Goal: Find specific page/section: Find specific page/section

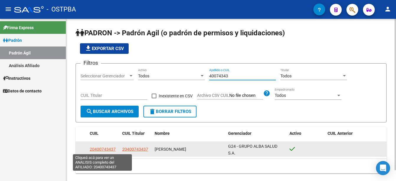
type input "40074343"
click at [106, 149] on span "20400743437" at bounding box center [103, 149] width 26 height 5
type textarea "20400743437"
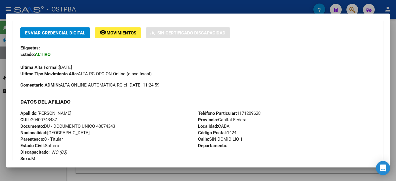
scroll to position [118, 0]
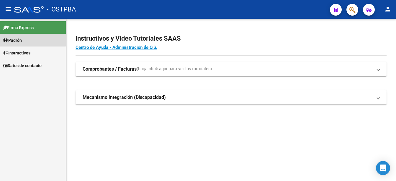
click at [14, 35] on link "Padrón" at bounding box center [33, 40] width 66 height 13
click at [16, 39] on span "Padrón" at bounding box center [12, 40] width 19 height 6
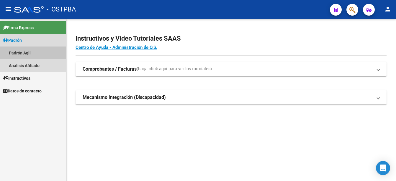
click at [22, 52] on link "Padrón Ágil" at bounding box center [33, 53] width 66 height 13
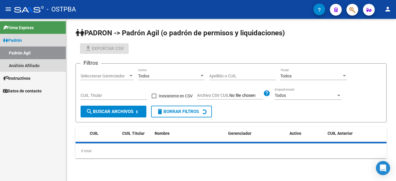
click at [22, 52] on link "Padrón Ágil" at bounding box center [33, 53] width 66 height 13
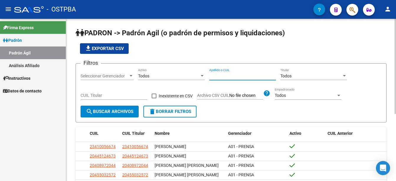
click at [212, 76] on input "Apellido o CUIL" at bounding box center [242, 76] width 67 height 5
